Goal: Transaction & Acquisition: Download file/media

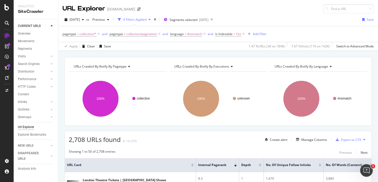
scroll to position [77, 0]
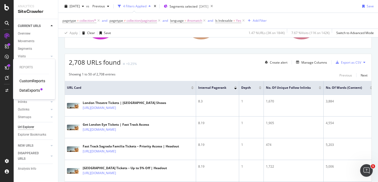
click at [26, 90] on div "DataExports" at bounding box center [29, 90] width 20 height 5
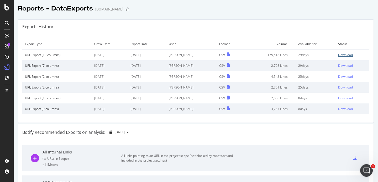
click at [338, 56] on div "Download" at bounding box center [345, 55] width 15 height 4
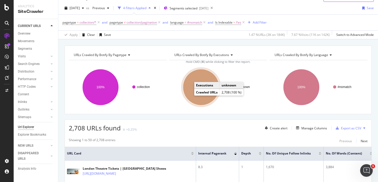
scroll to position [11, 0]
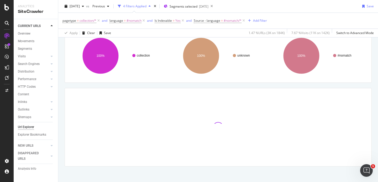
scroll to position [44, 0]
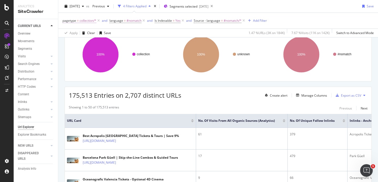
click at [92, 23] on span "collection/*" at bounding box center [88, 20] width 17 height 7
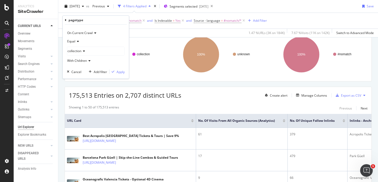
click at [84, 51] on icon at bounding box center [83, 51] width 4 height 3
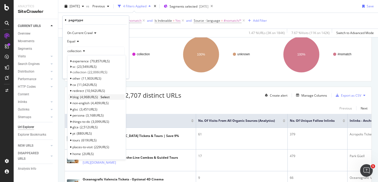
click at [82, 97] on span "4,968 URLS" at bounding box center [89, 97] width 18 height 4
click at [106, 96] on span "Select" at bounding box center [105, 97] width 9 height 4
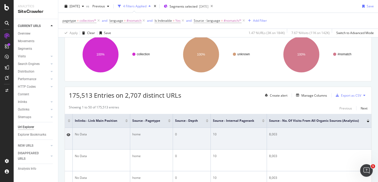
scroll to position [0, 445]
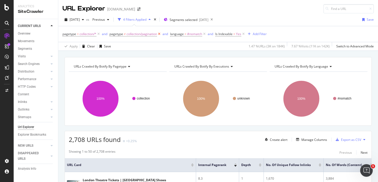
click at [160, 34] on icon at bounding box center [159, 34] width 4 height 5
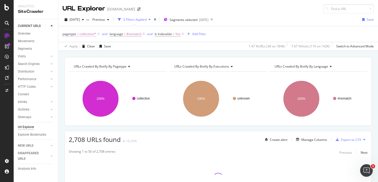
click at [82, 35] on span "collection/*" at bounding box center [88, 33] width 17 height 7
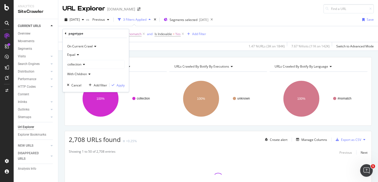
click at [84, 65] on icon at bounding box center [83, 64] width 4 height 3
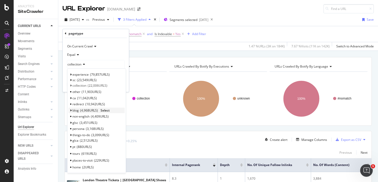
click at [71, 111] on icon at bounding box center [71, 110] width 2 height 3
click at [105, 111] on span "Select" at bounding box center [105, 110] width 9 height 4
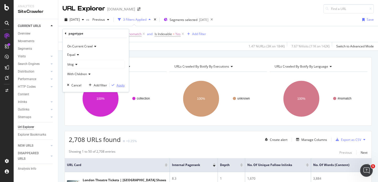
click at [117, 86] on div "Apply" at bounding box center [121, 85] width 8 height 4
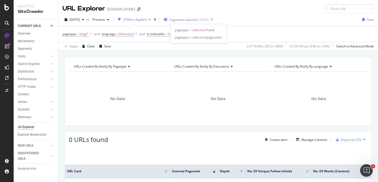
click at [191, 18] on span "Segments selected" at bounding box center [184, 20] width 28 height 4
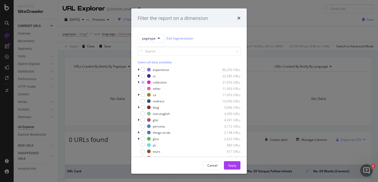
click at [147, 64] on div "Select all data available" at bounding box center [189, 62] width 103 height 4
click at [231, 168] on div "Apply" at bounding box center [232, 166] width 8 height 8
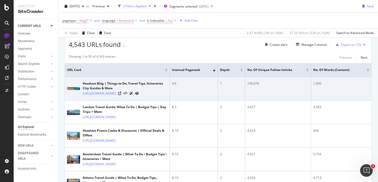
scroll to position [94, 0]
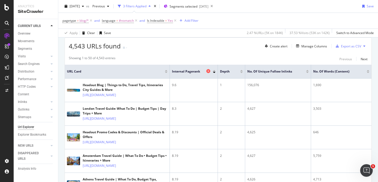
click at [208, 71] on icon at bounding box center [208, 71] width 4 height 4
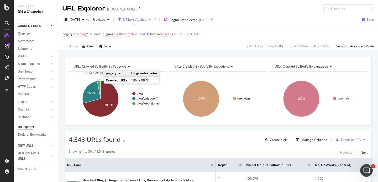
click at [98, 84] on icon "A chart." at bounding box center [98, 90] width 3 height 18
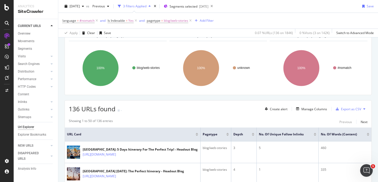
scroll to position [44, 0]
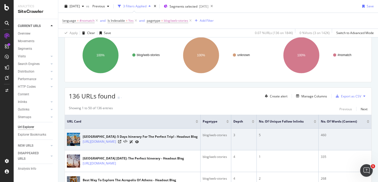
click at [139, 143] on div at bounding box center [128, 142] width 21 height 6
click at [121, 143] on icon at bounding box center [119, 141] width 3 height 3
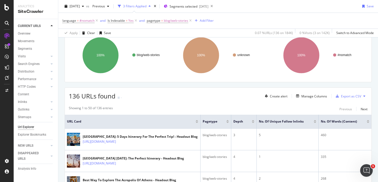
scroll to position [13, 0]
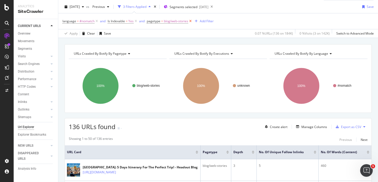
click at [191, 20] on icon at bounding box center [190, 21] width 4 height 5
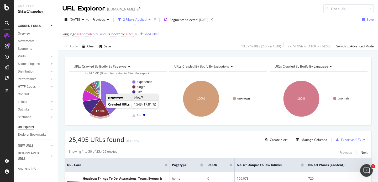
click at [96, 109] on icon "A chart." at bounding box center [99, 108] width 19 height 18
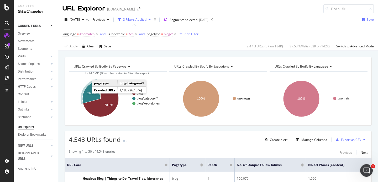
click at [88, 93] on text "26.2%" at bounding box center [91, 94] width 9 height 4
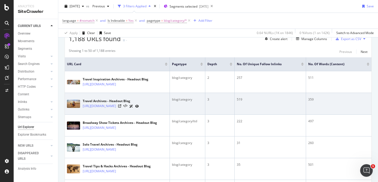
scroll to position [102, 0]
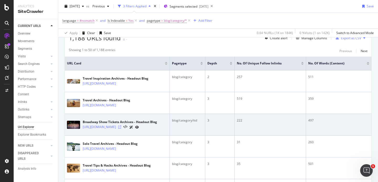
click at [121, 129] on icon at bounding box center [119, 127] width 3 height 3
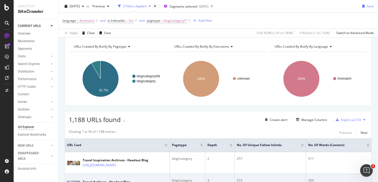
scroll to position [0, 0]
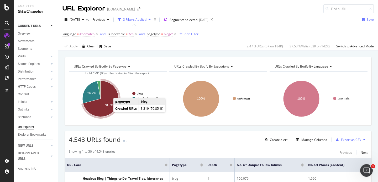
click at [105, 109] on icon "A chart." at bounding box center [101, 99] width 36 height 36
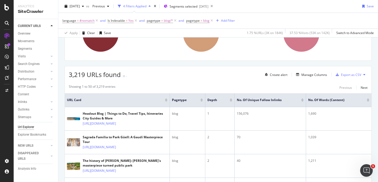
scroll to position [66, 0]
click at [195, 100] on icon at bounding box center [196, 99] width 4 height 4
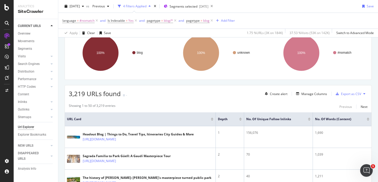
scroll to position [66, 0]
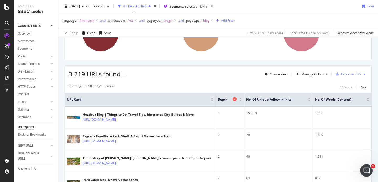
click at [233, 99] on icon at bounding box center [235, 99] width 4 height 4
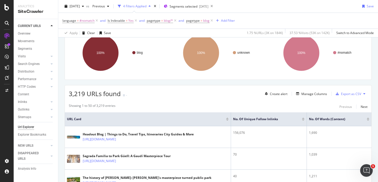
scroll to position [66, 0]
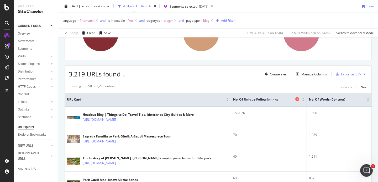
click at [295, 100] on icon at bounding box center [297, 99] width 4 height 4
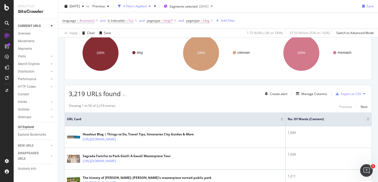
scroll to position [66, 0]
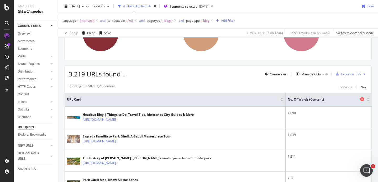
click at [360, 100] on icon at bounding box center [362, 99] width 4 height 4
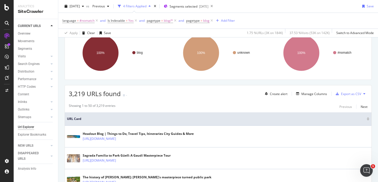
scroll to position [66, 0]
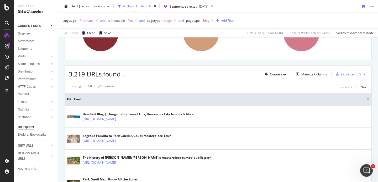
click at [337, 76] on div "Export as CSV" at bounding box center [348, 74] width 28 height 8
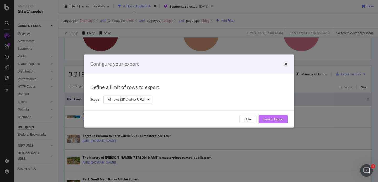
click at [265, 122] on div "Launch Export" at bounding box center [273, 120] width 21 height 8
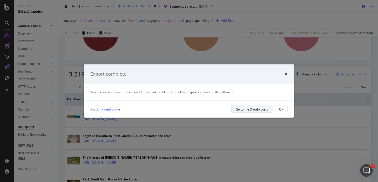
click at [262, 112] on div "Go to the DataExports" at bounding box center [252, 109] width 32 height 4
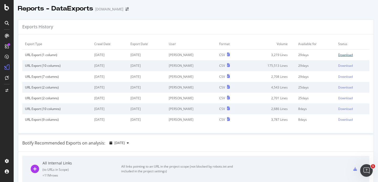
click at [340, 56] on div "Download" at bounding box center [345, 55] width 15 height 4
